Goal: Information Seeking & Learning: Check status

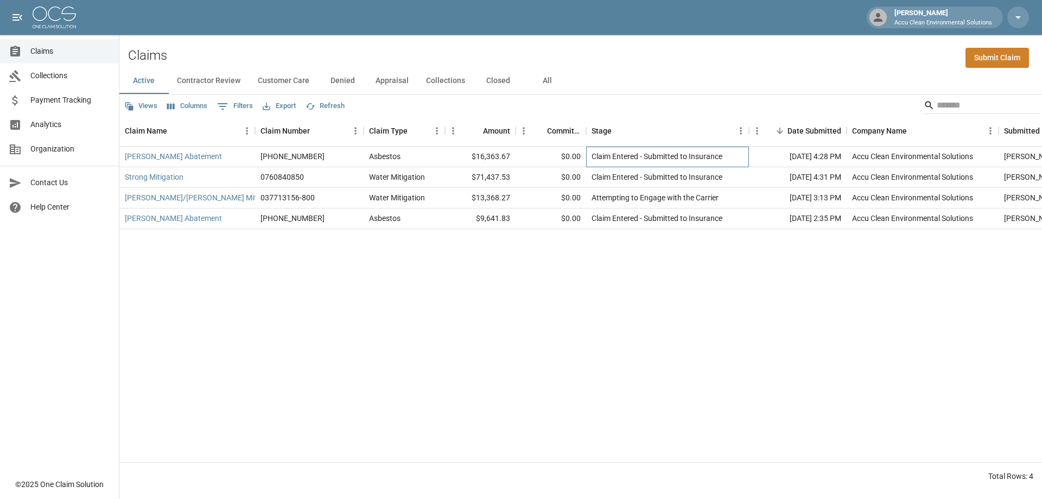
click at [690, 162] on div "Claim Entered - Submitted to Insurance" at bounding box center [657, 156] width 131 height 11
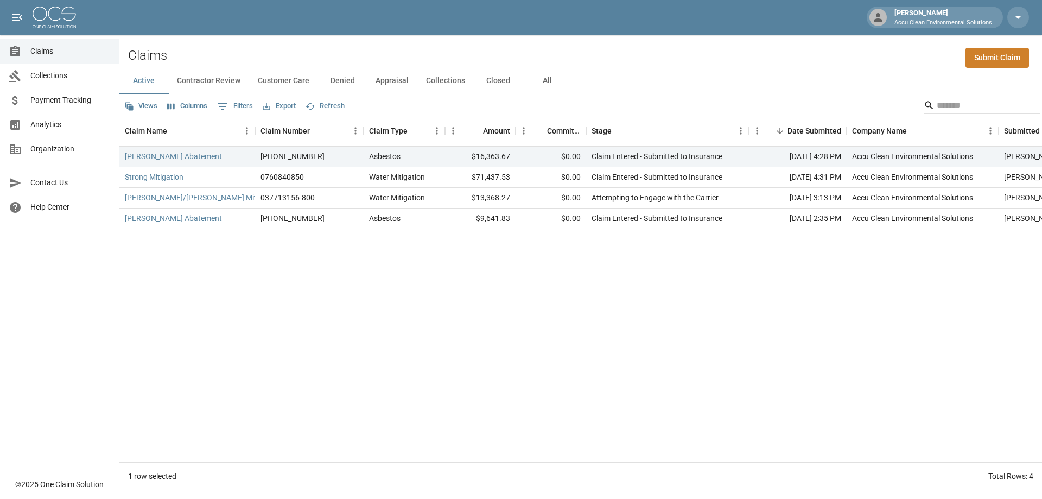
click at [205, 326] on div "[PERSON_NAME] Abatement [PHONE_NUMBER] Asbestos $16,363.67 $0.00 Claim Entered …" at bounding box center [626, 304] width 1015 height 315
click at [170, 162] on link "[PERSON_NAME] Abatement" at bounding box center [173, 156] width 97 height 11
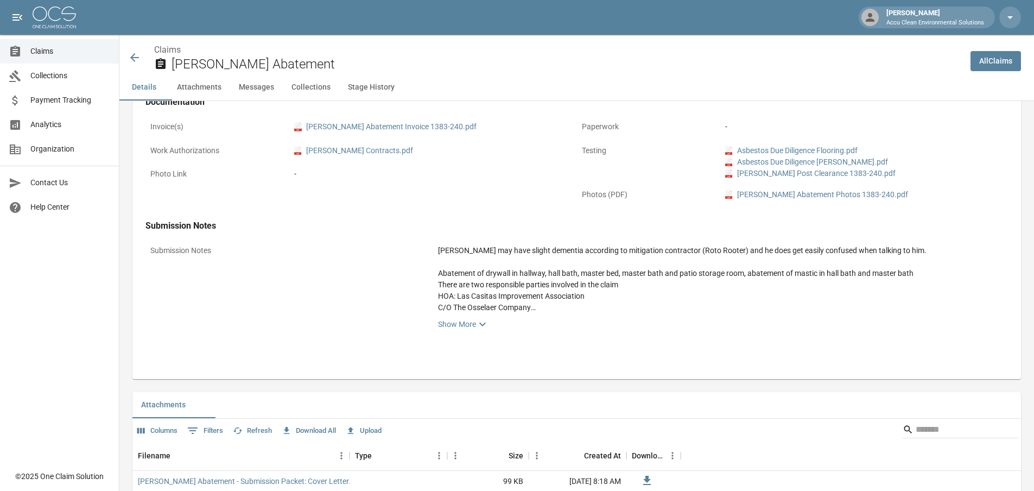
scroll to position [434, 0]
click at [473, 328] on link "Show More" at bounding box center [720, 321] width 565 height 13
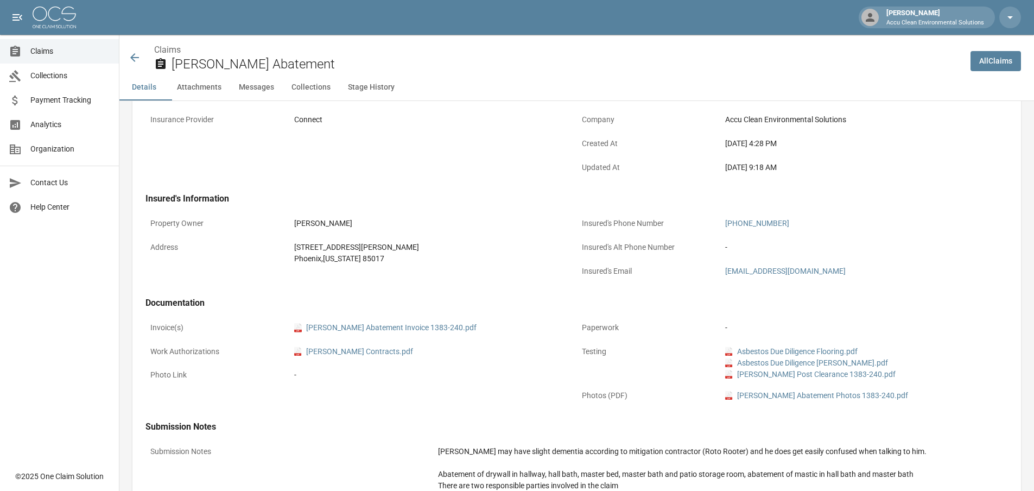
scroll to position [0, 0]
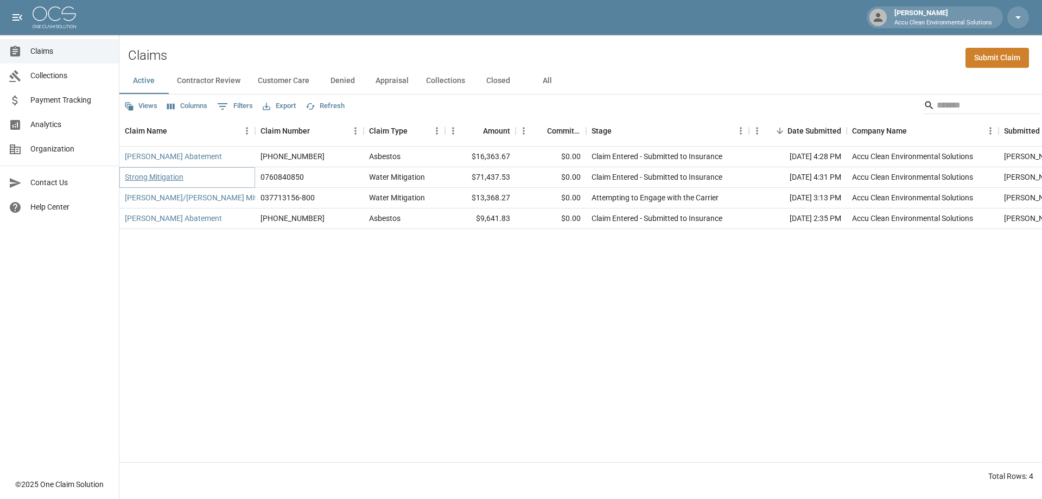
click at [183, 182] on link "Strong Mitigation" at bounding box center [154, 177] width 59 height 11
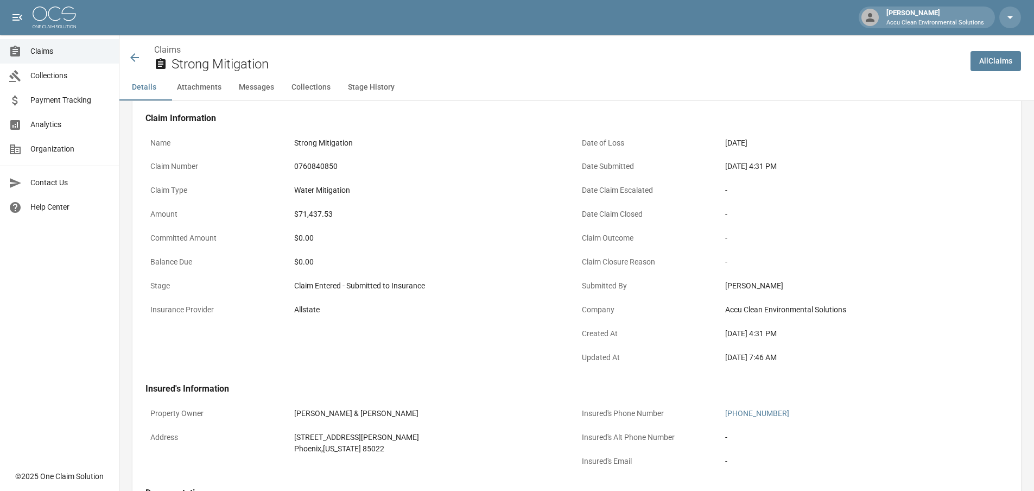
scroll to position [5, 0]
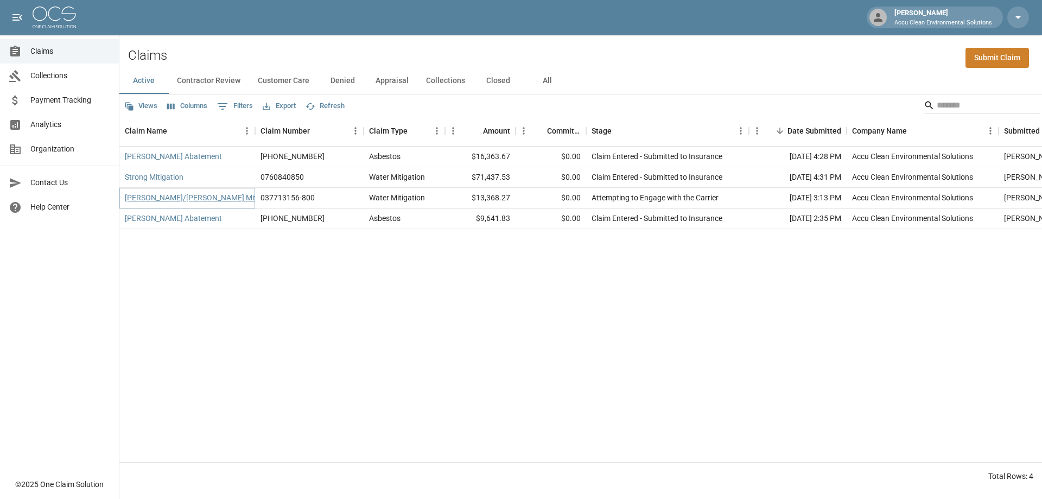
click at [173, 203] on link "[PERSON_NAME]/[PERSON_NAME] Mitigation" at bounding box center [202, 197] width 155 height 11
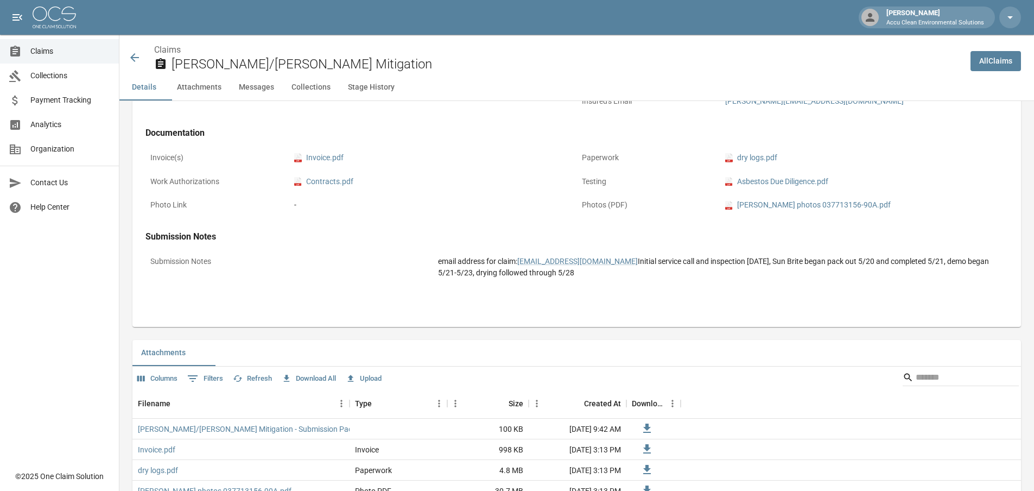
scroll to position [410, 0]
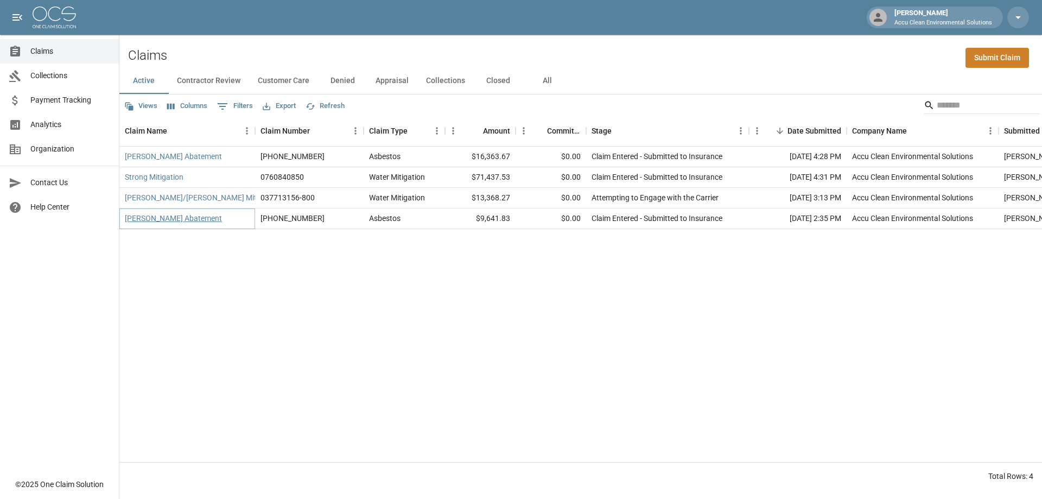
click at [197, 224] on link "[PERSON_NAME] Abatement" at bounding box center [173, 218] width 97 height 11
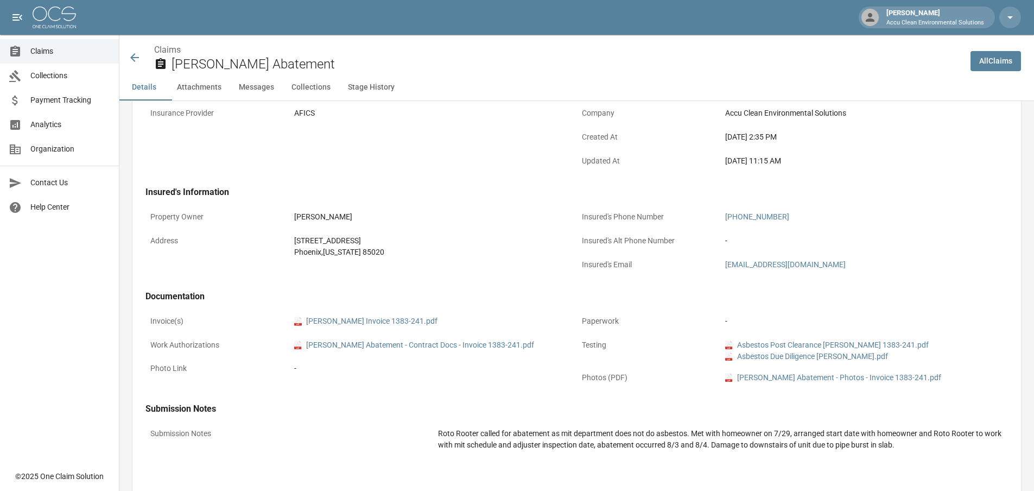
scroll to position [253, 0]
